Goal: Information Seeking & Learning: Learn about a topic

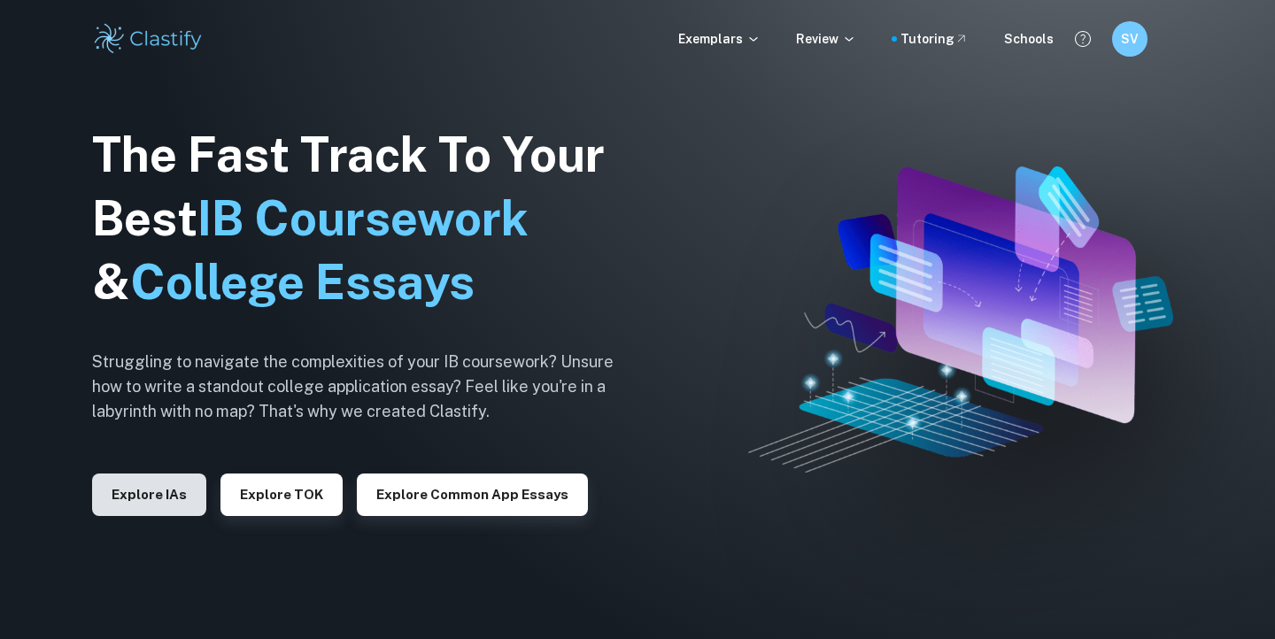
click at [169, 499] on button "Explore IAs" at bounding box center [149, 495] width 114 height 42
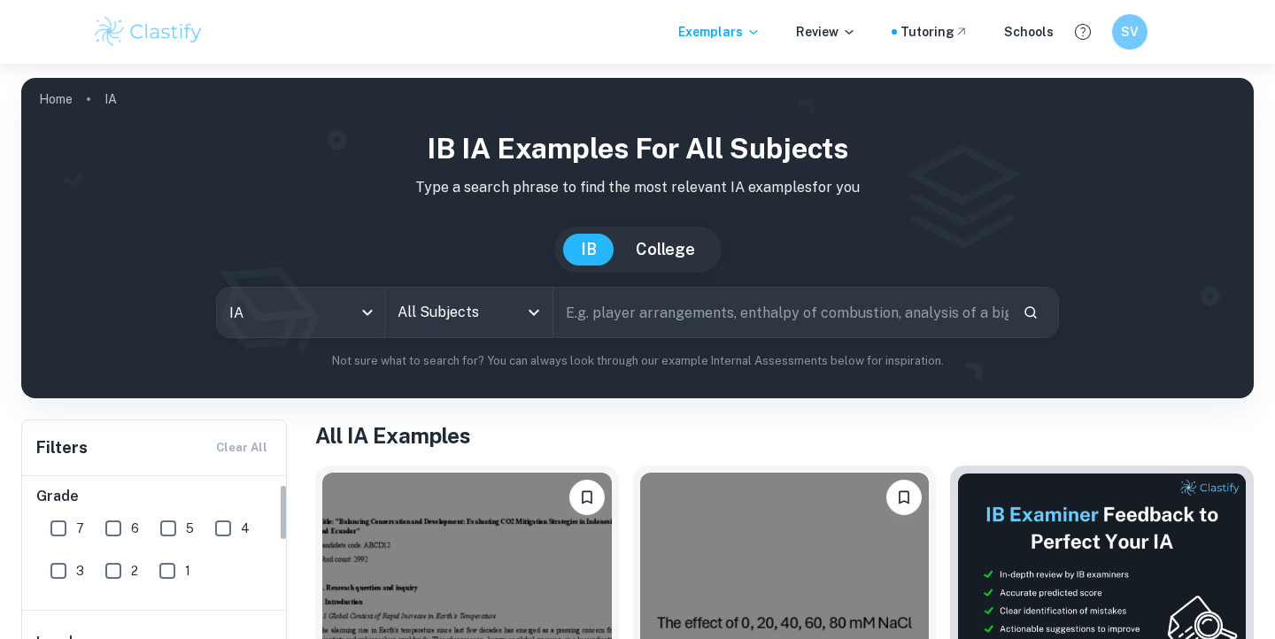
scroll to position [2, 0]
click at [176, 533] on input "5" at bounding box center [168, 538] width 35 height 35
checkbox input "true"
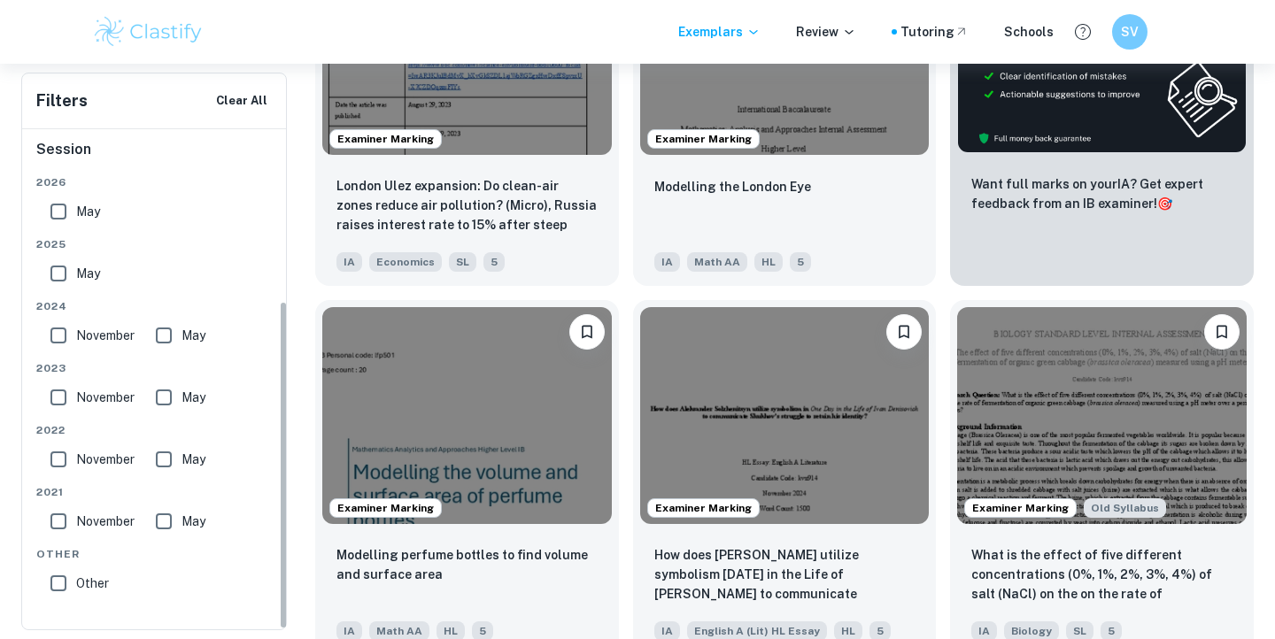
scroll to position [261, 0]
click at [56, 332] on input "November" at bounding box center [58, 335] width 35 height 35
checkbox input "true"
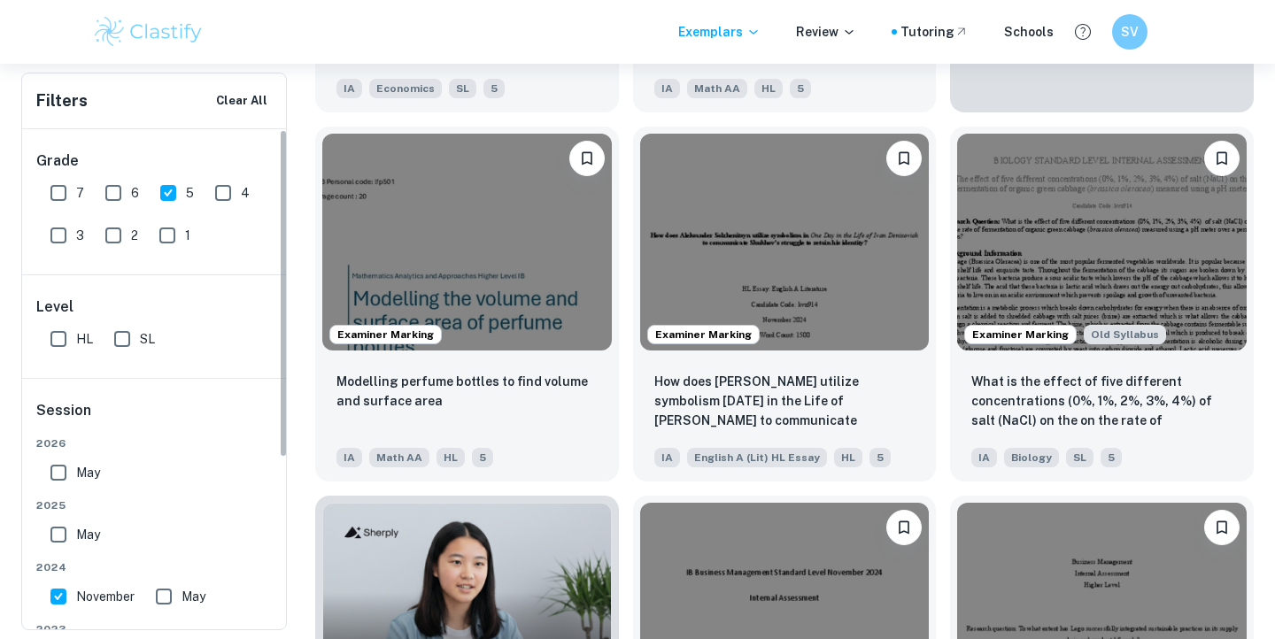
scroll to position [0, 0]
click at [63, 331] on input "HL" at bounding box center [58, 338] width 35 height 35
checkbox input "true"
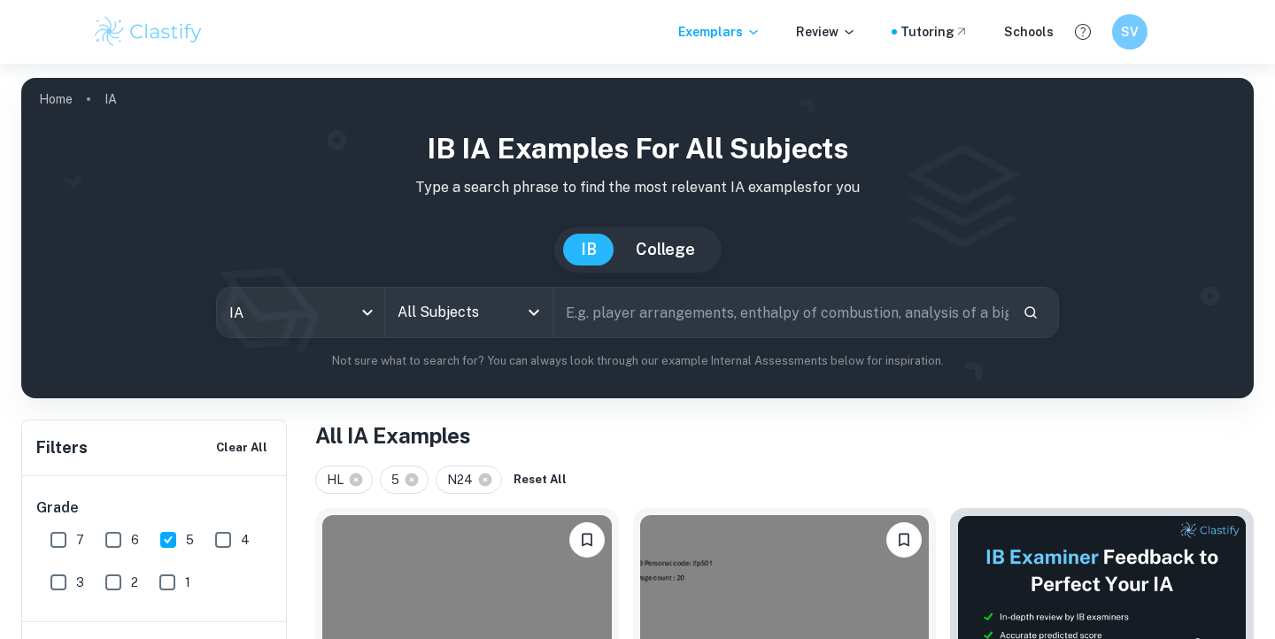
click at [496, 306] on input "All Subjects" at bounding box center [455, 313] width 125 height 34
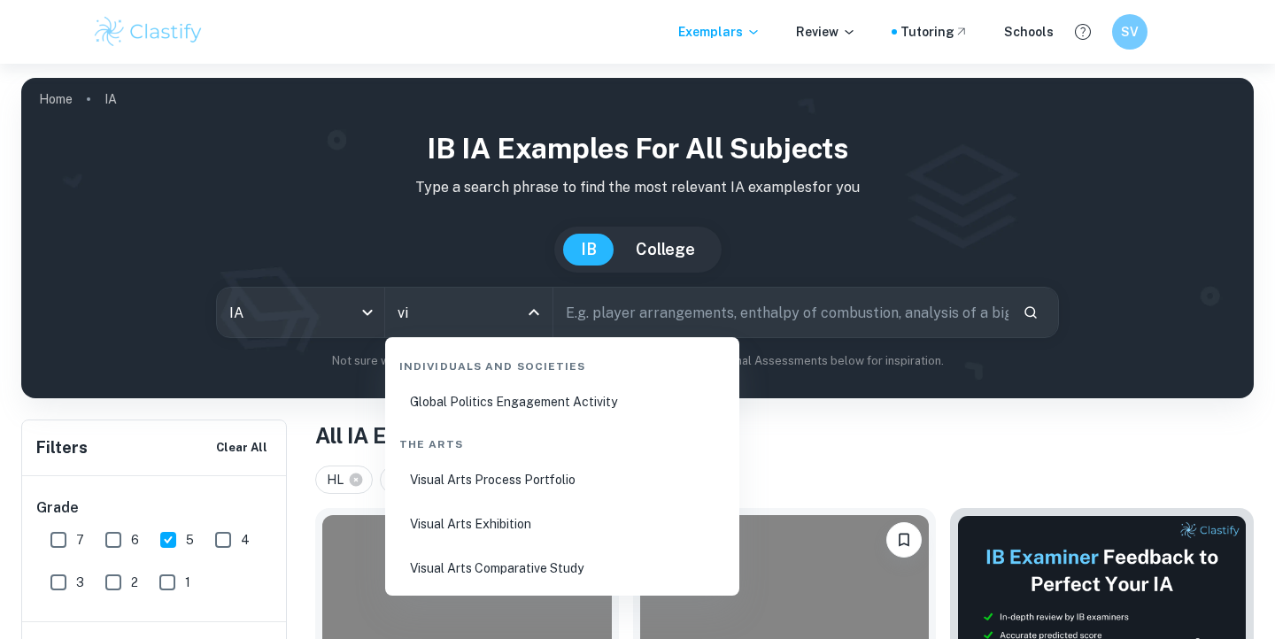
click at [506, 471] on li "Visual Arts Process Portfolio" at bounding box center [562, 479] width 340 height 41
type input "Visual Arts Process Portfolio"
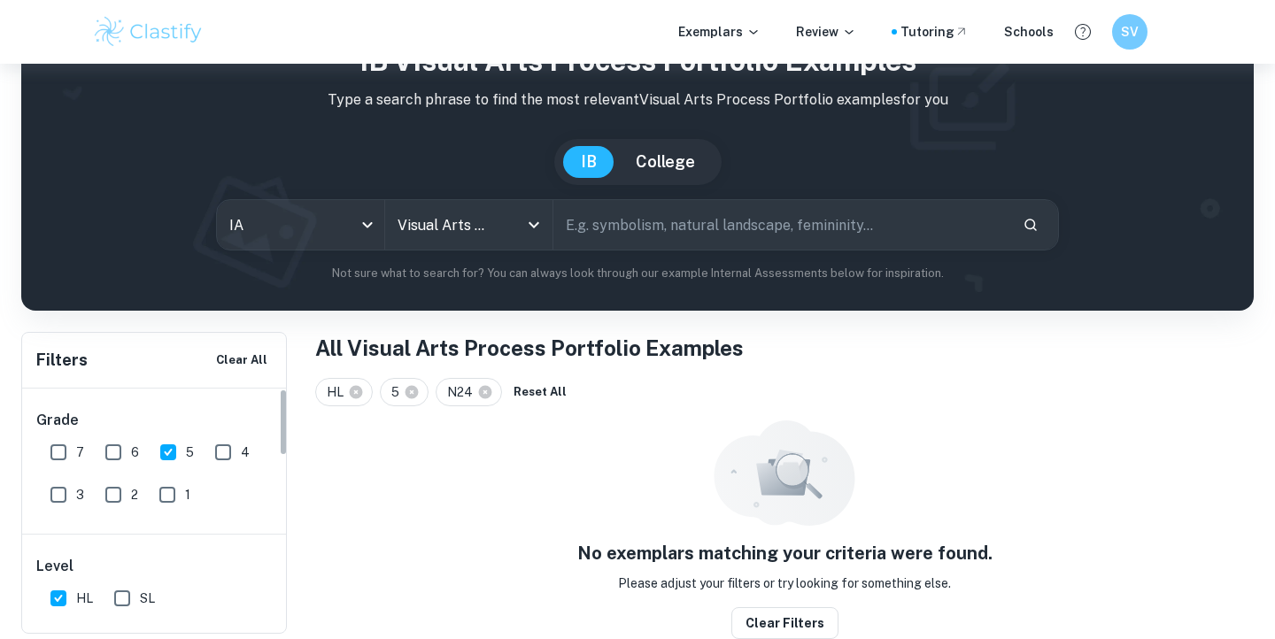
click at [166, 488] on input "1" at bounding box center [167, 494] width 35 height 35
checkbox input "true"
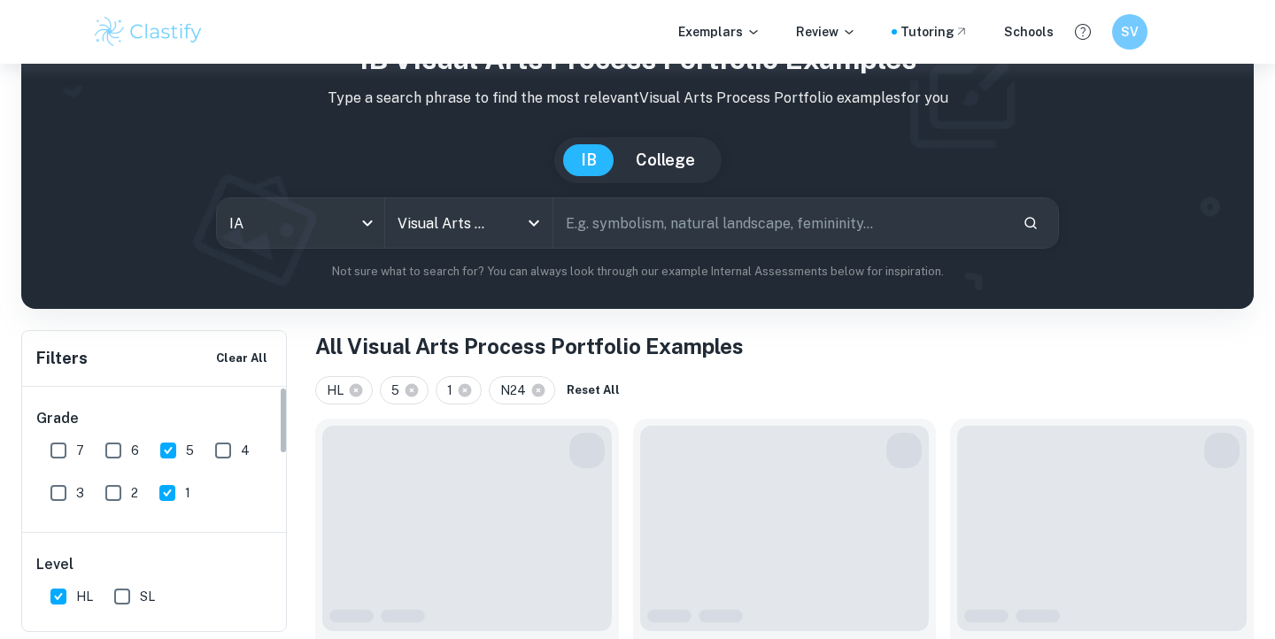
scroll to position [88, 0]
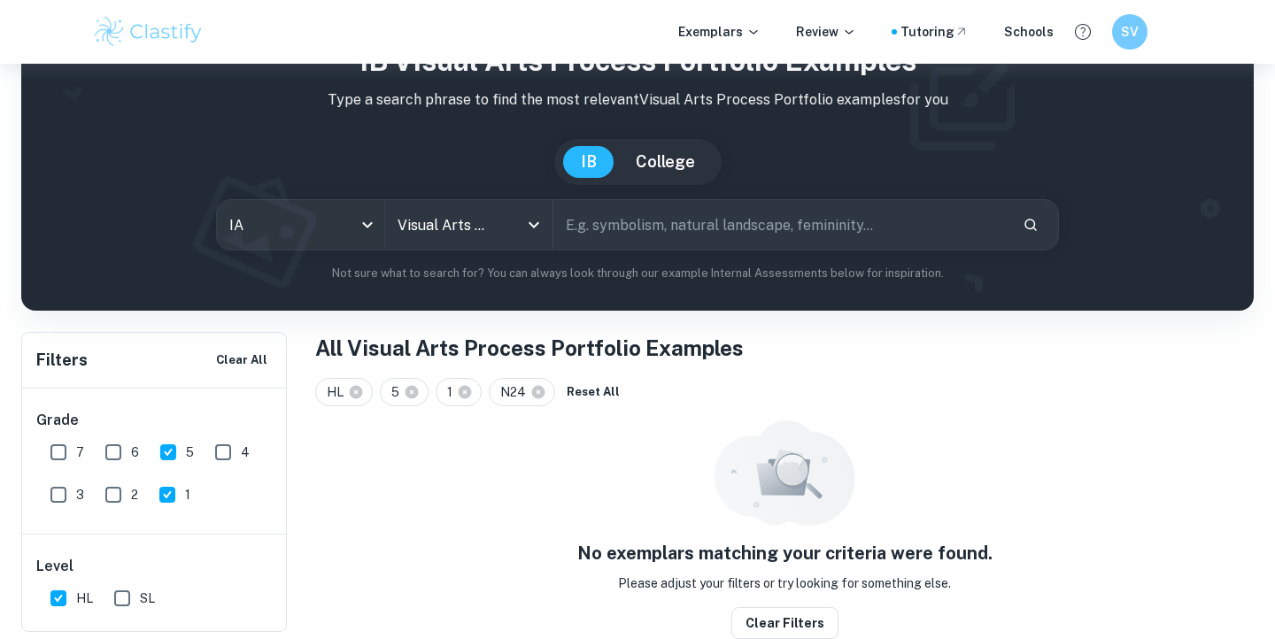
click at [115, 489] on input "2" at bounding box center [113, 494] width 35 height 35
checkbox input "true"
click at [113, 457] on input "6" at bounding box center [113, 452] width 35 height 35
checkbox input "true"
click at [58, 451] on input "7" at bounding box center [58, 452] width 35 height 35
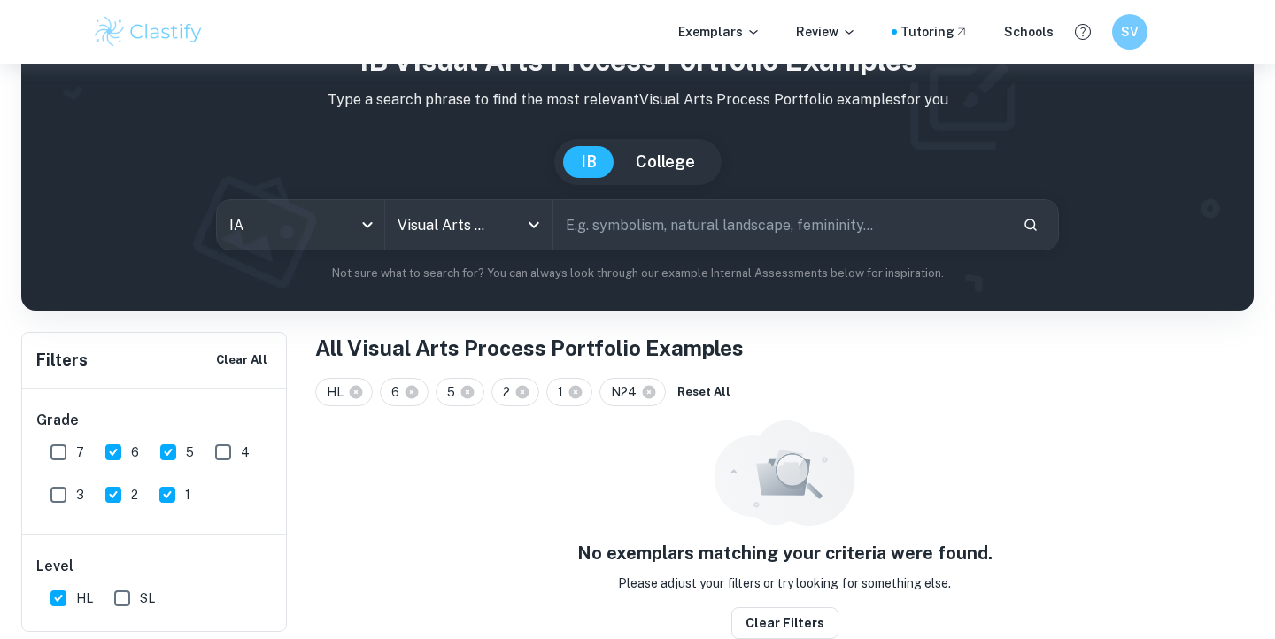
checkbox input "true"
click at [62, 483] on input "3" at bounding box center [58, 494] width 35 height 35
checkbox input "true"
click at [221, 460] on input "4" at bounding box center [222, 452] width 35 height 35
checkbox input "true"
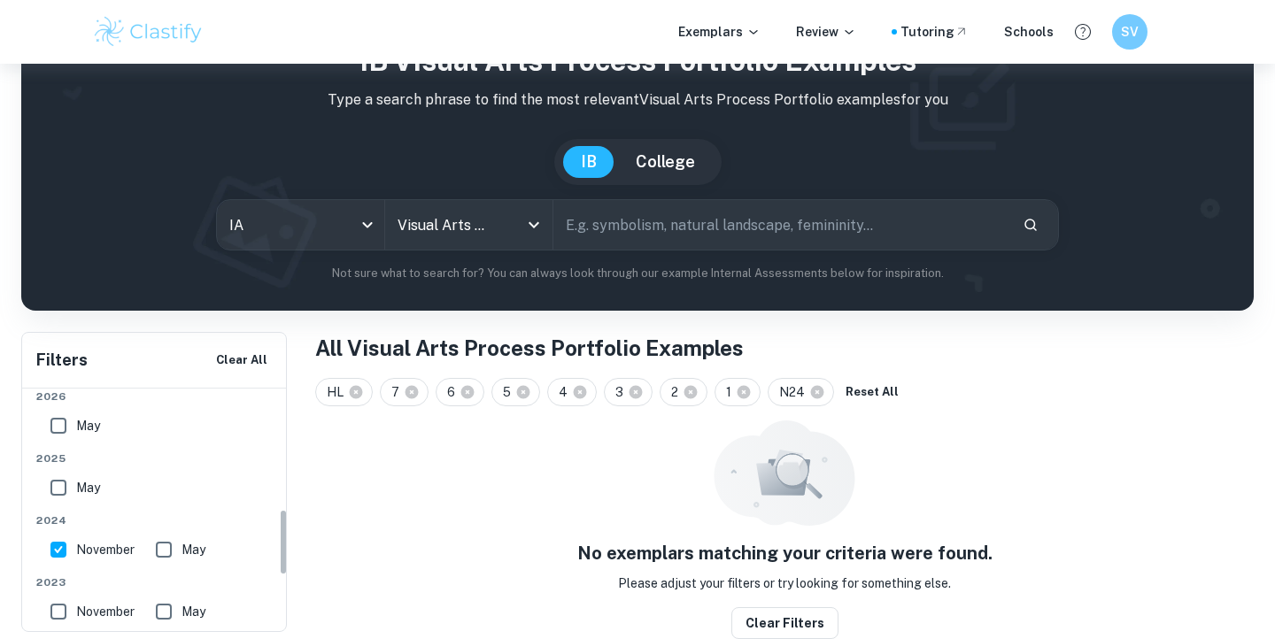
scroll to position [462, 0]
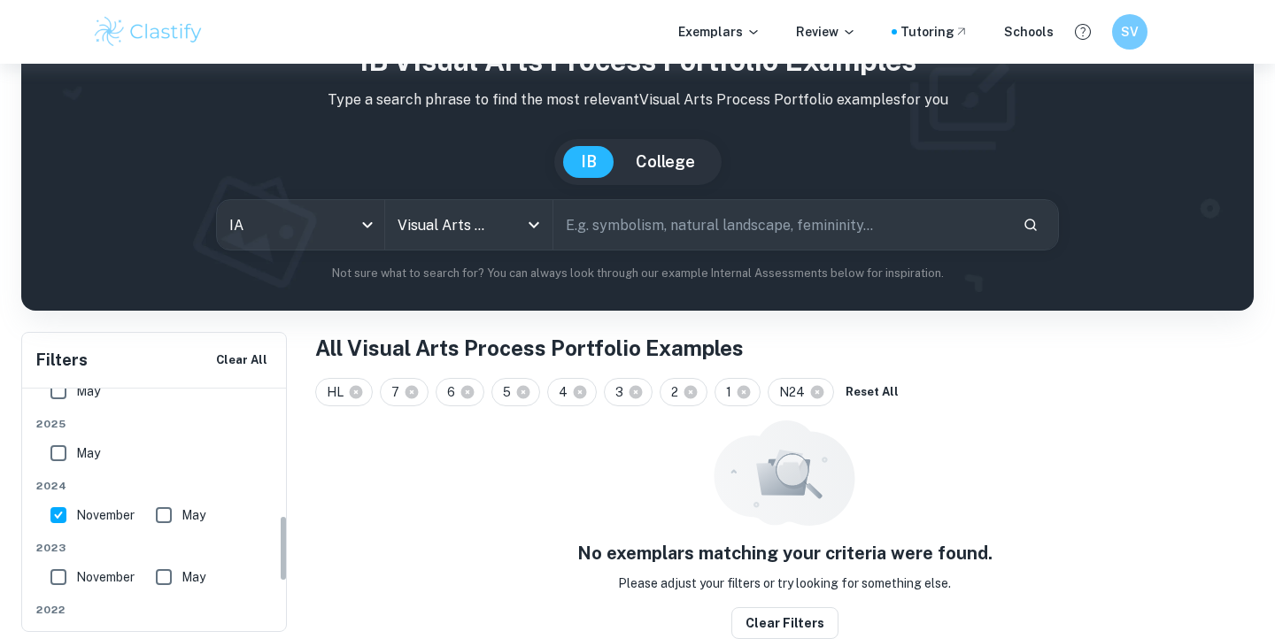
click at [61, 520] on input "November" at bounding box center [58, 515] width 35 height 35
checkbox input "false"
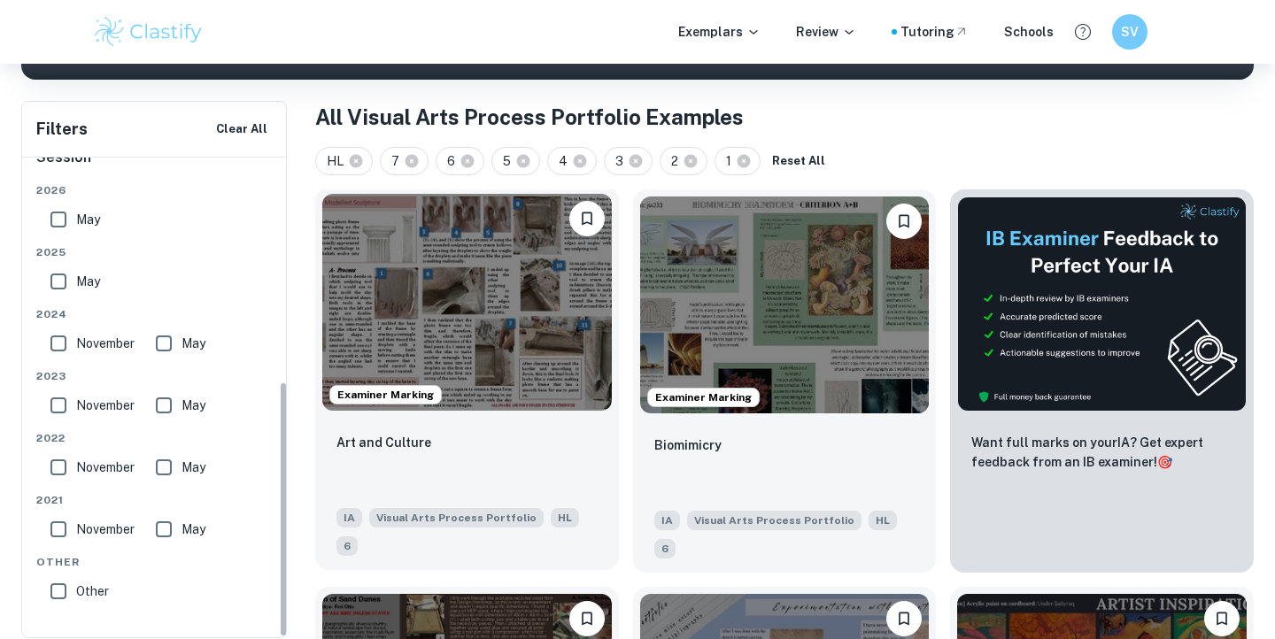
scroll to position [328, 0]
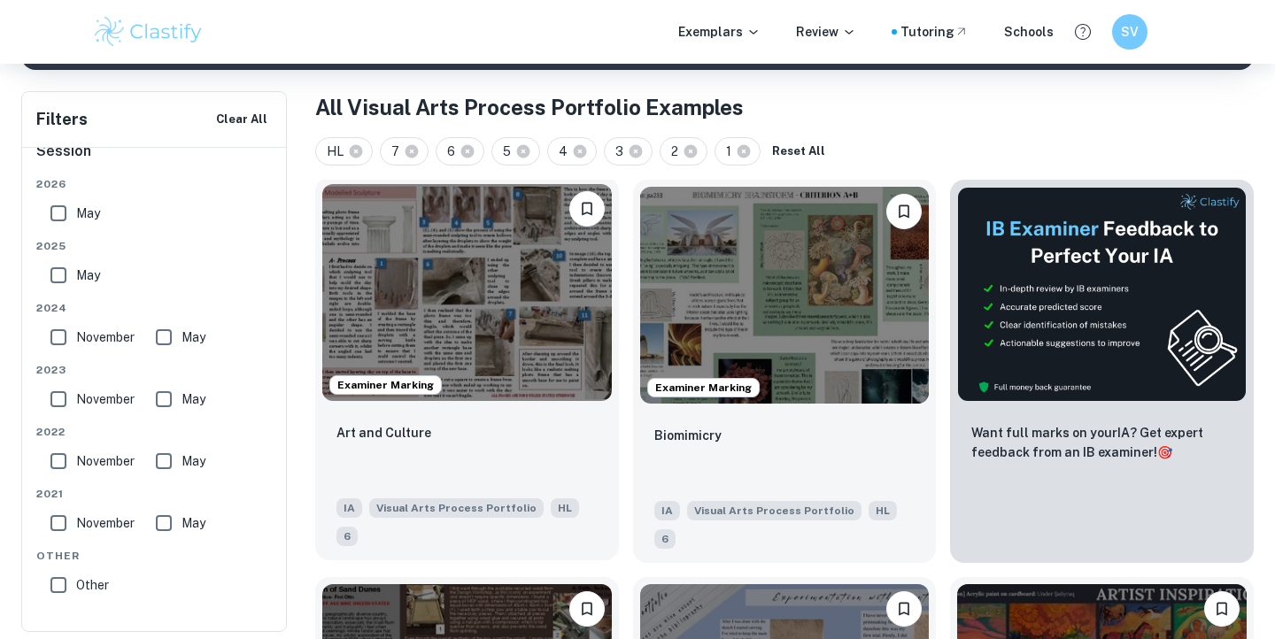
click at [501, 411] on div "Art and Culture IA Visual Arts Process Portfolio HL 6" at bounding box center [467, 484] width 304 height 152
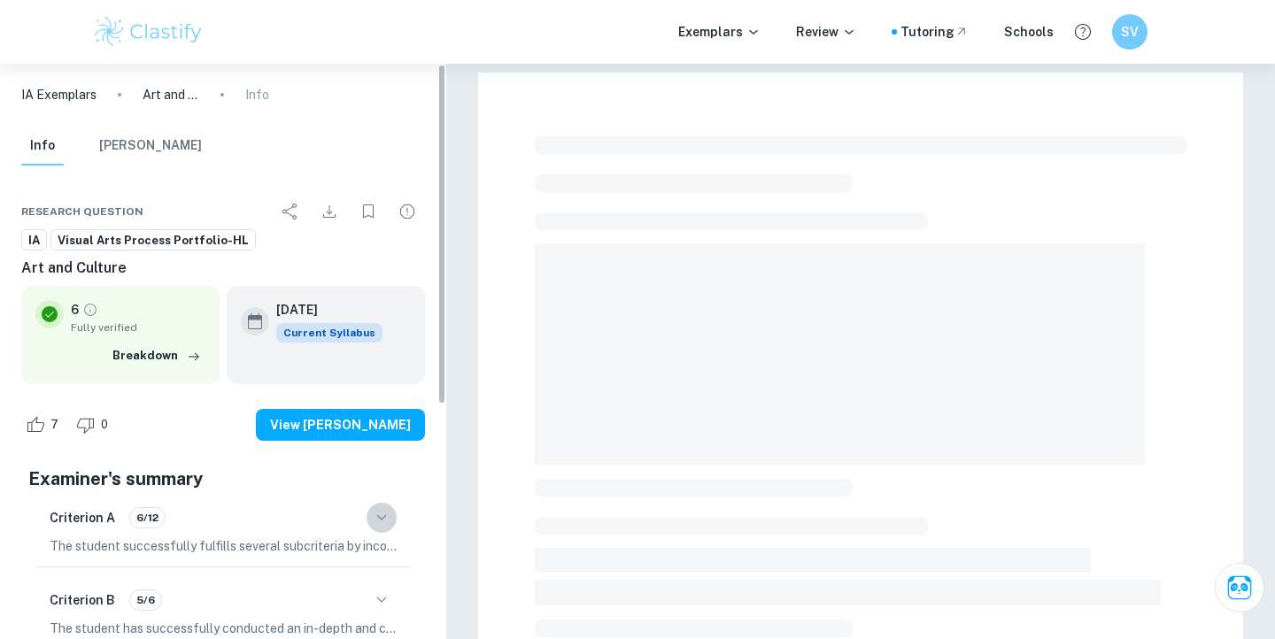
click at [381, 528] on button "button" at bounding box center [382, 518] width 30 height 30
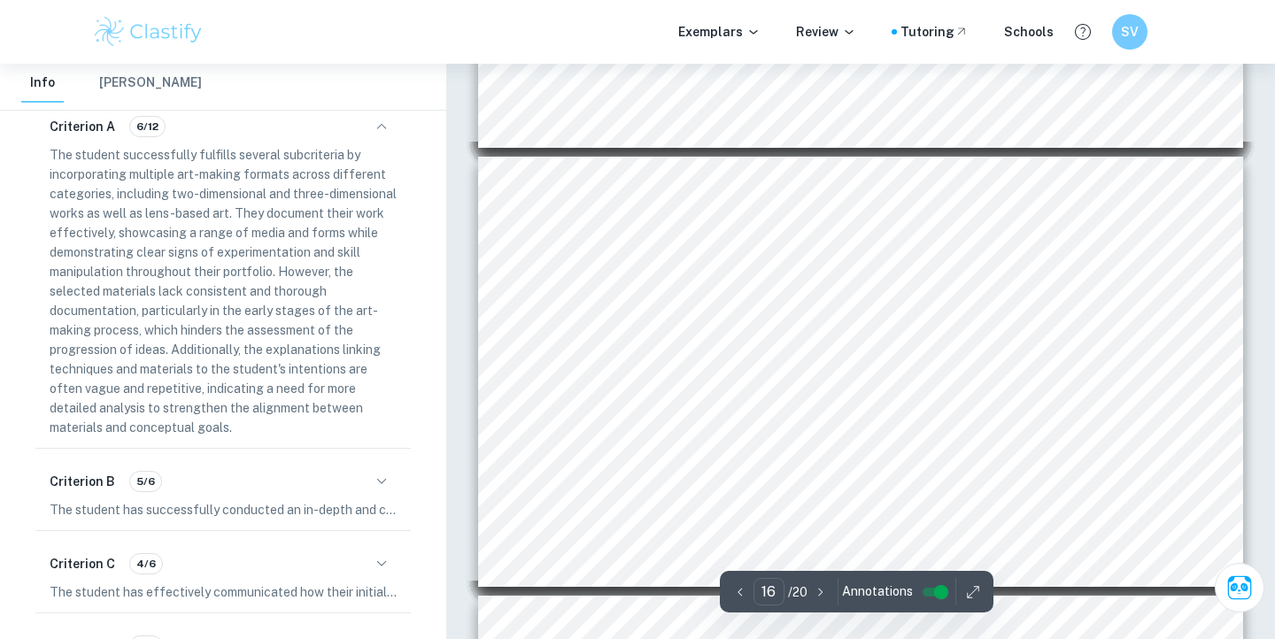
scroll to position [6647, 1]
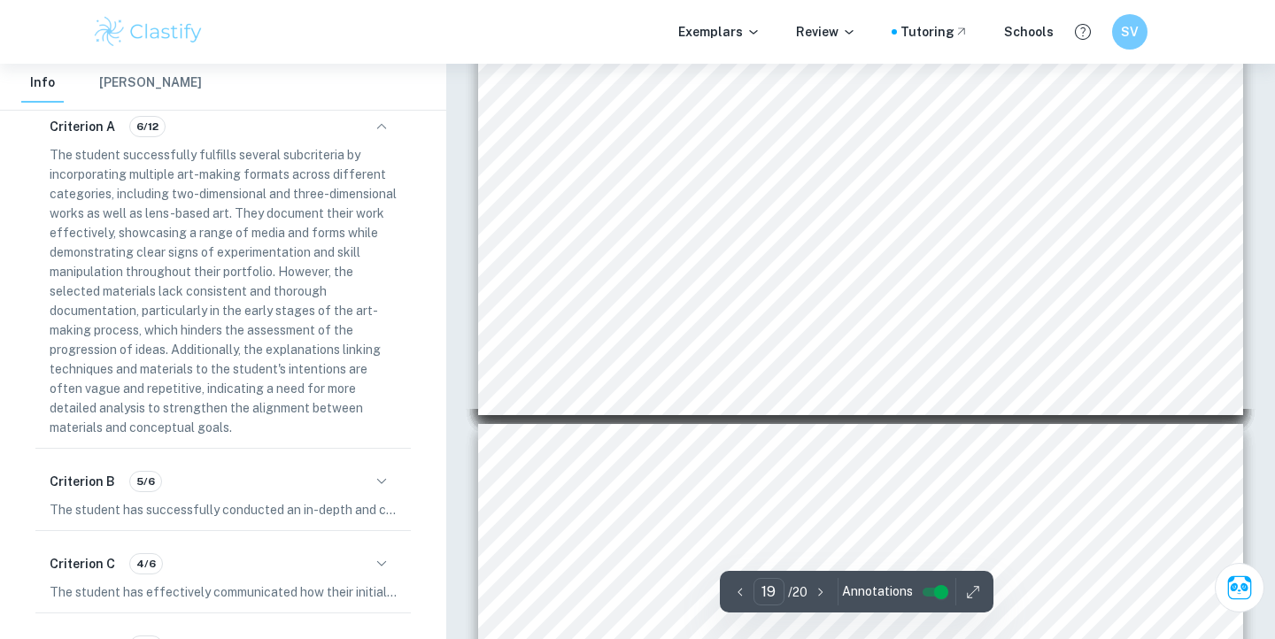
type input "20"
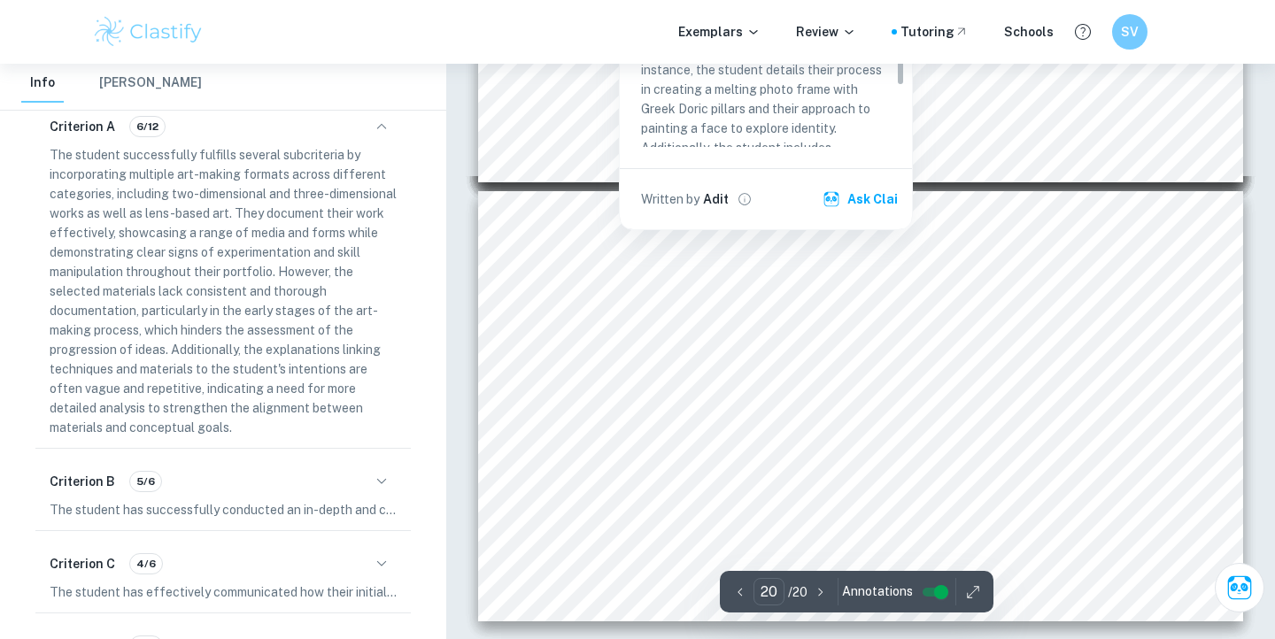
scroll to position [8357, 0]
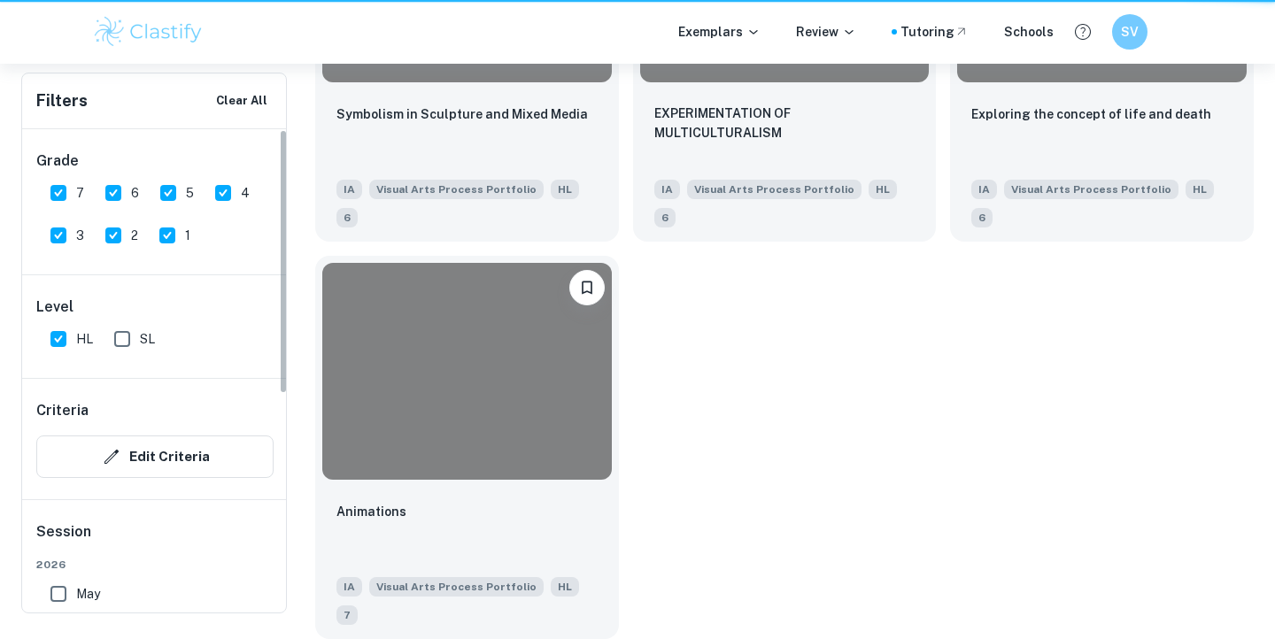
scroll to position [328, 0]
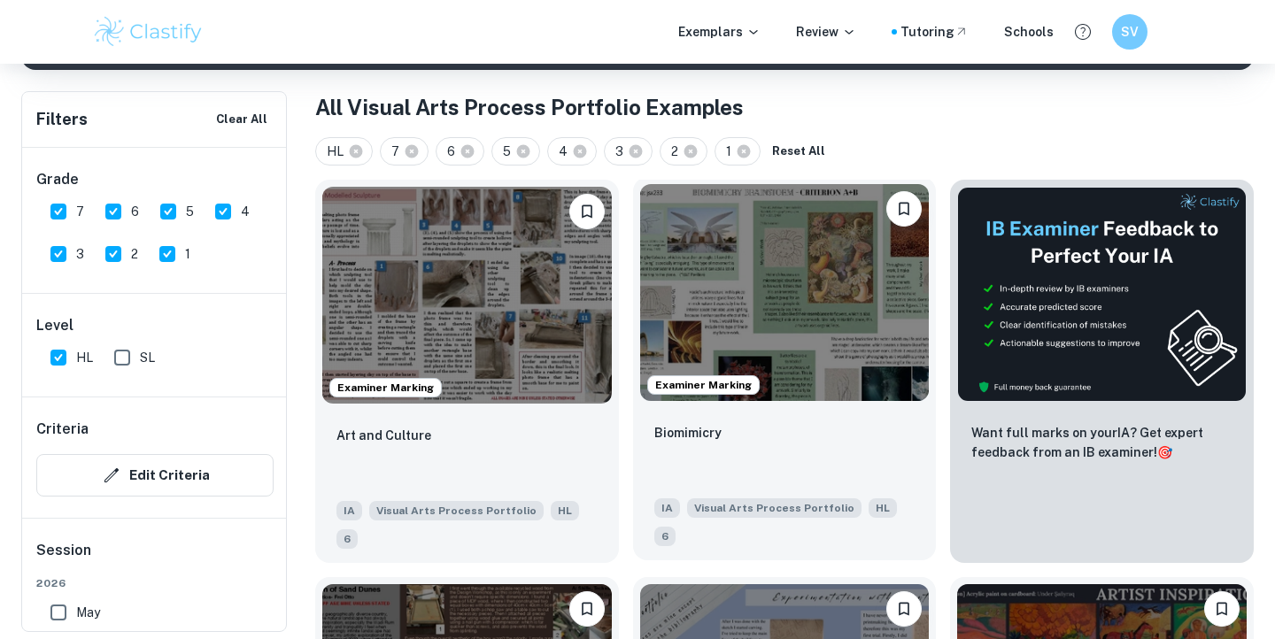
click at [739, 428] on div "Biomimicry" at bounding box center [784, 452] width 261 height 60
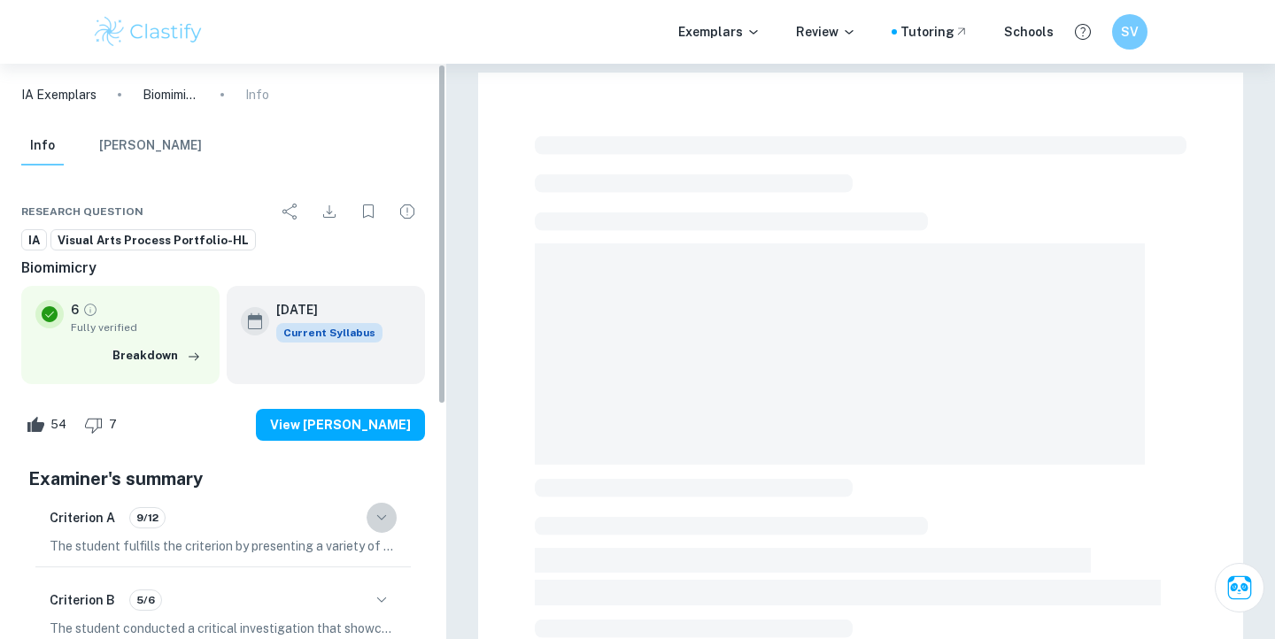
click at [384, 516] on icon "button" at bounding box center [381, 517] width 21 height 21
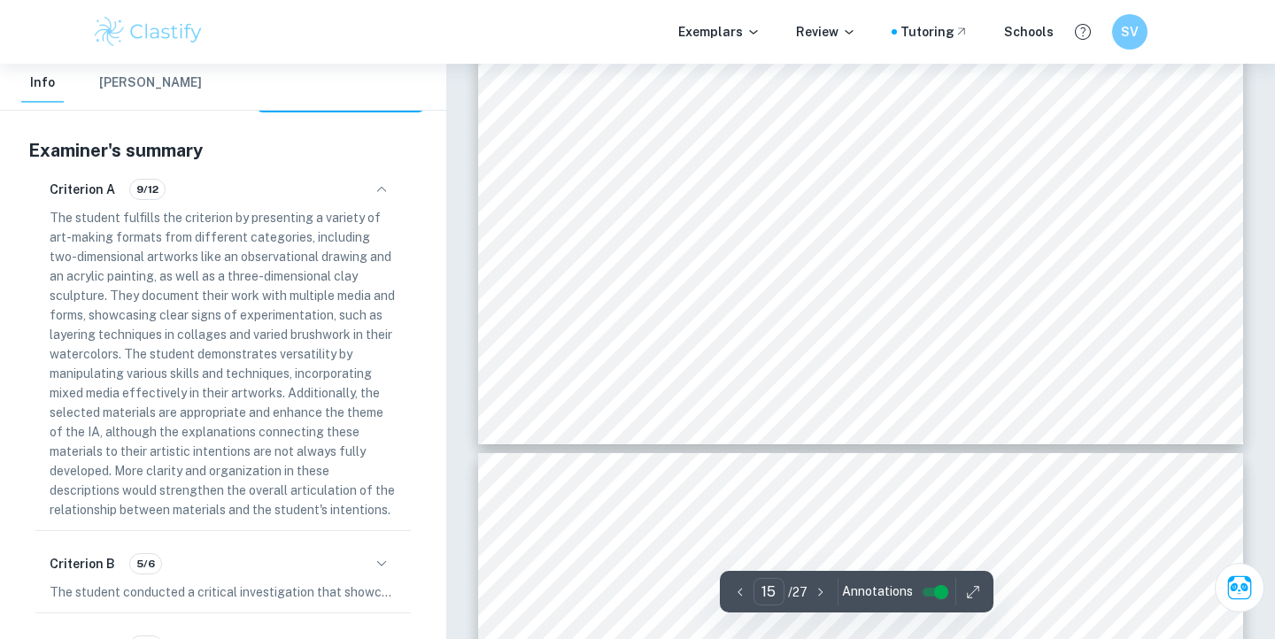
scroll to position [7987, 0]
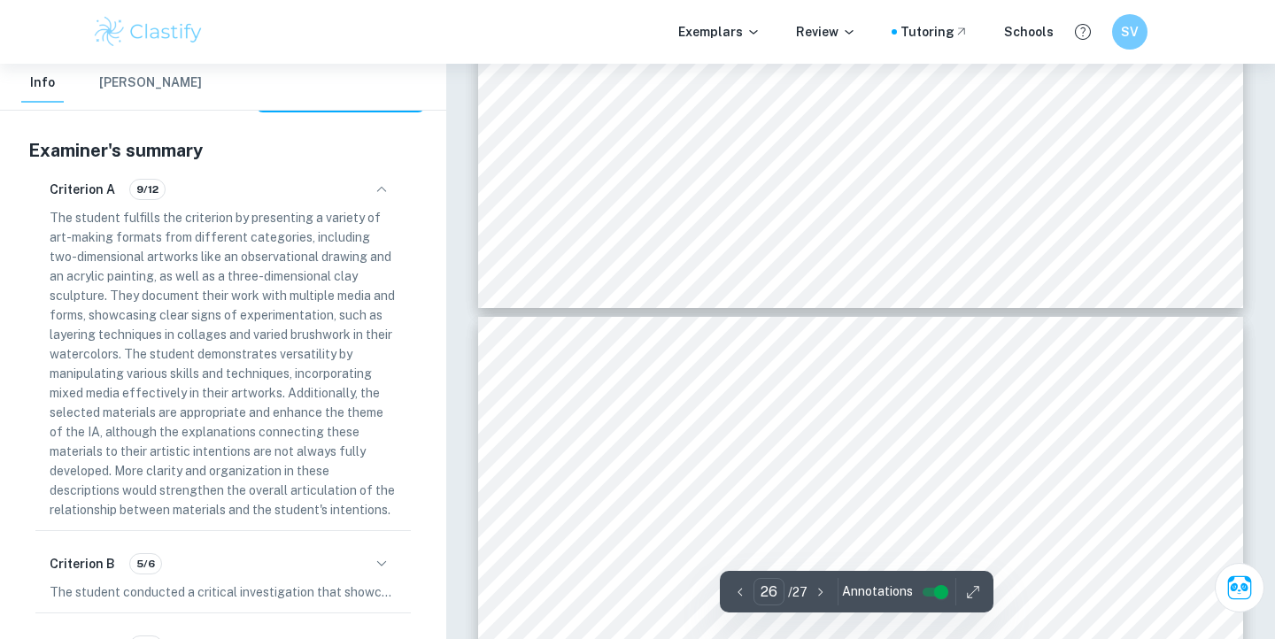
type input "27"
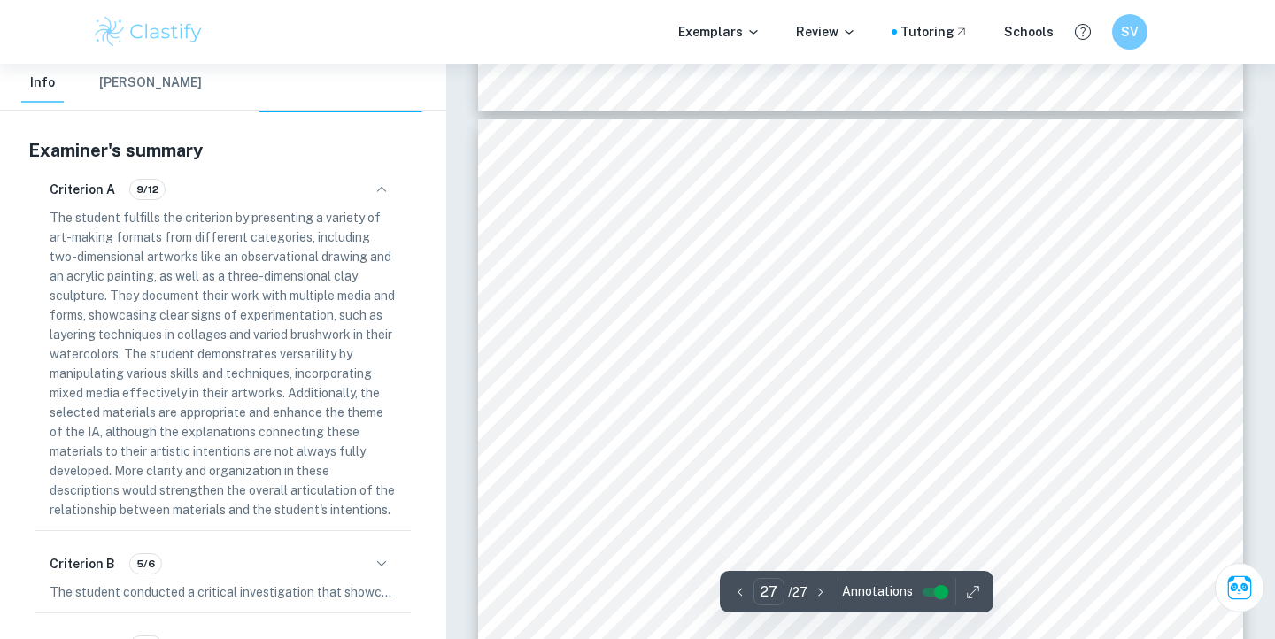
scroll to position [14359, 0]
